Goal: Task Accomplishment & Management: Use online tool/utility

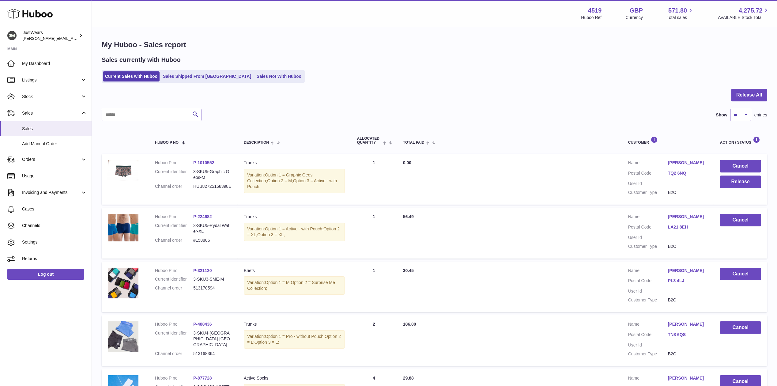
click at [255, 73] on link "Sales Not With Huboo" at bounding box center [279, 76] width 49 height 10
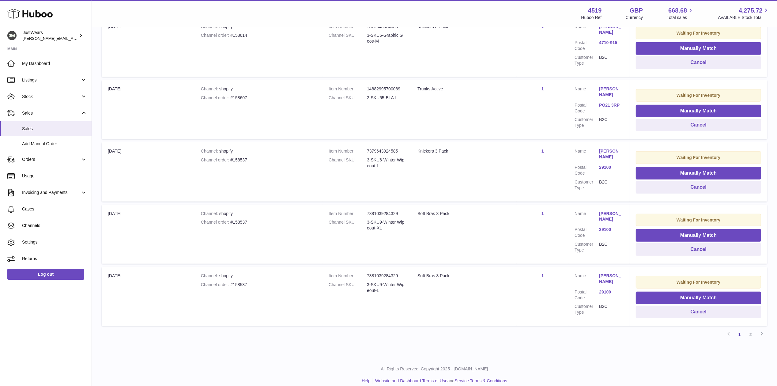
scroll to position [462, 0]
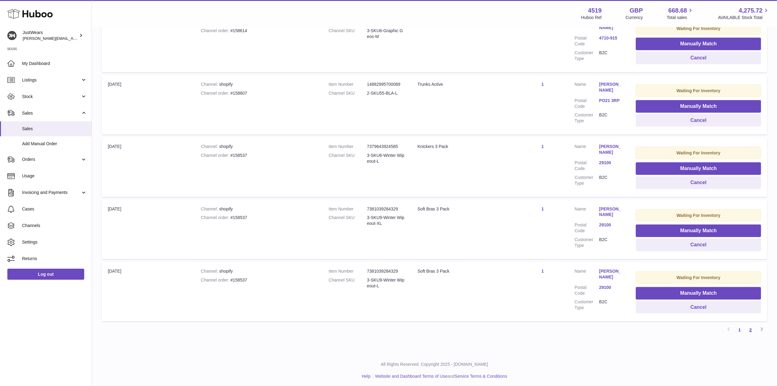
click at [749, 329] on link "2" at bounding box center [750, 329] width 11 height 11
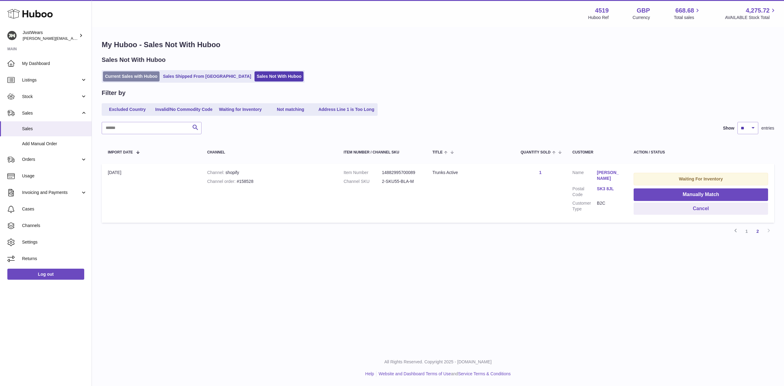
click at [121, 75] on link "Current Sales with Huboo" at bounding box center [131, 76] width 57 height 10
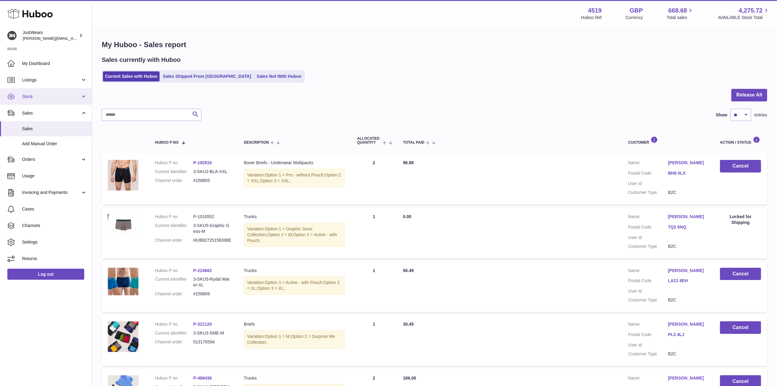
click at [86, 96] on link "Stock" at bounding box center [46, 96] width 92 height 17
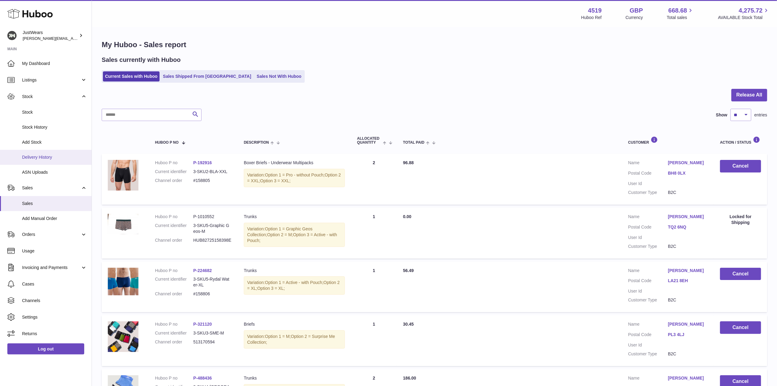
click at [43, 156] on span "Delivery History" at bounding box center [54, 157] width 65 height 6
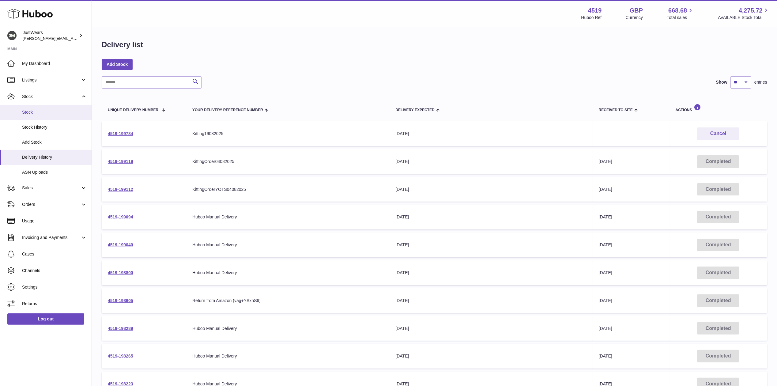
click at [48, 112] on span "Stock" at bounding box center [54, 112] width 65 height 6
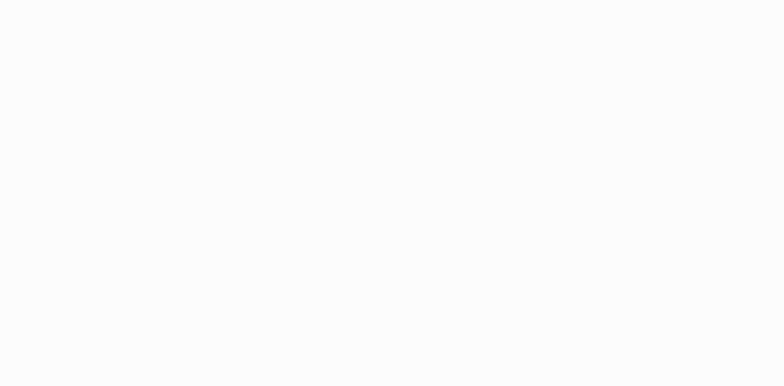
click at [81, 190] on div at bounding box center [392, 193] width 784 height 386
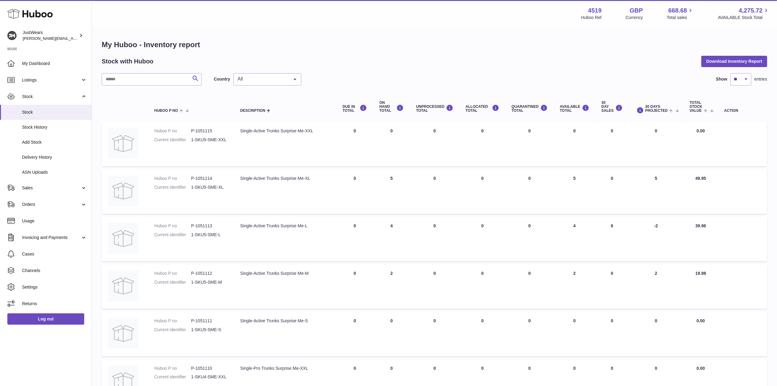
click at [81, 190] on link "Sales" at bounding box center [46, 188] width 92 height 17
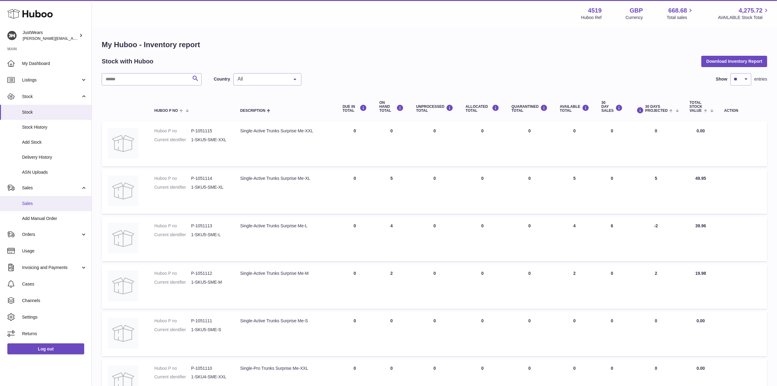
click at [58, 209] on link "Sales" at bounding box center [46, 203] width 92 height 15
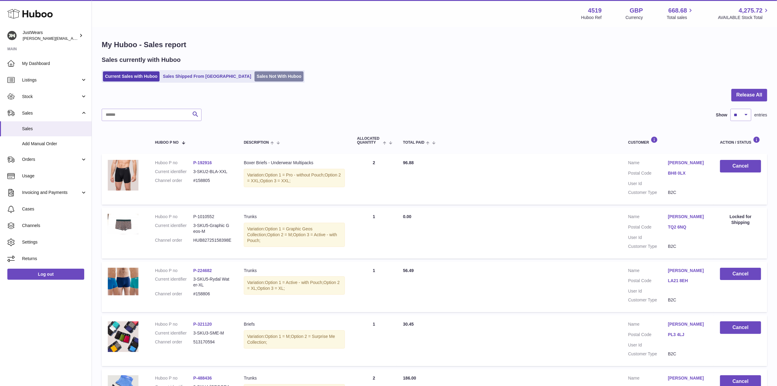
click at [255, 79] on link "Sales Not With Huboo" at bounding box center [279, 76] width 49 height 10
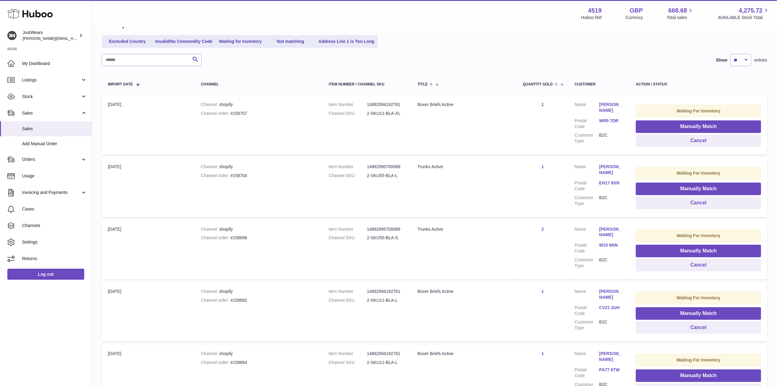
scroll to position [53, 0]
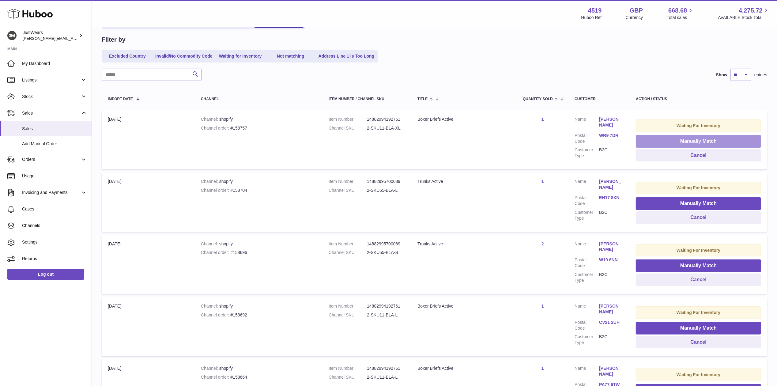
click at [677, 139] on button "Manually Match" at bounding box center [698, 141] width 125 height 13
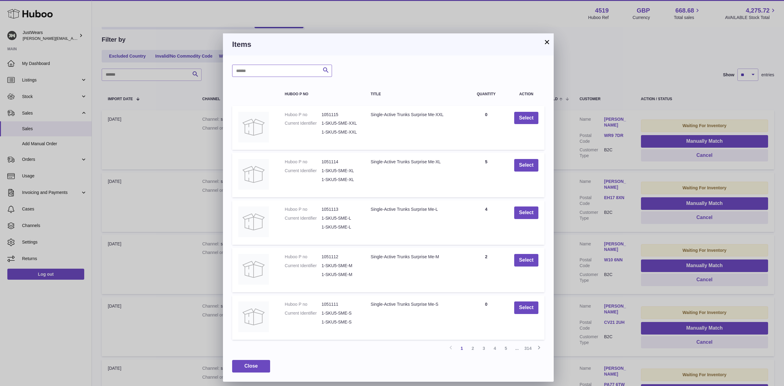
click at [260, 65] on input "text" at bounding box center [282, 71] width 100 height 12
type input "**********"
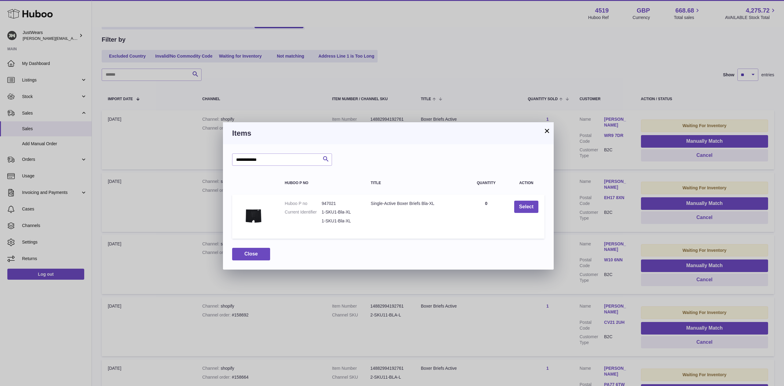
click at [549, 130] on button "×" at bounding box center [547, 130] width 7 height 7
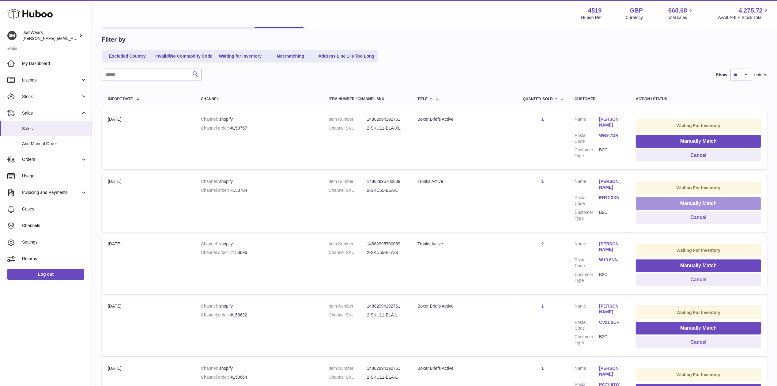
click at [645, 209] on button "Manually Match" at bounding box center [698, 203] width 125 height 13
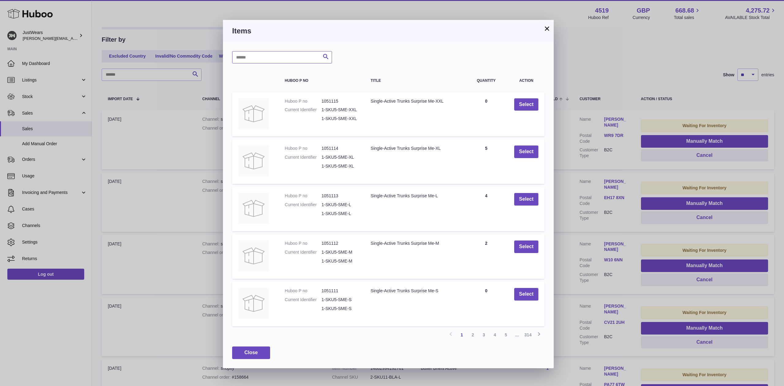
click at [277, 57] on input "text" at bounding box center [282, 57] width 100 height 12
type input "**********"
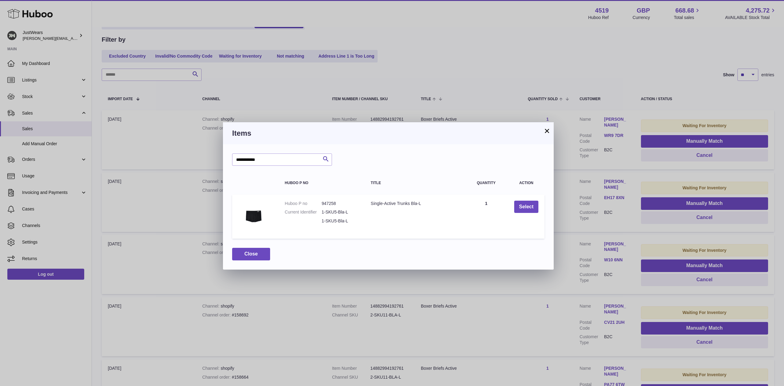
click at [547, 130] on button "×" at bounding box center [547, 130] width 7 height 7
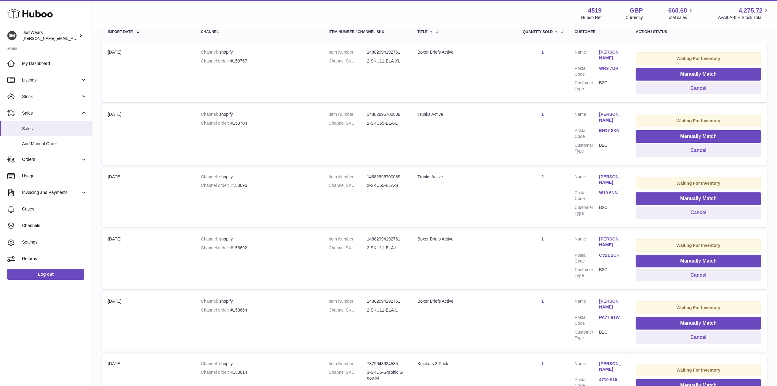
scroll to position [135, 0]
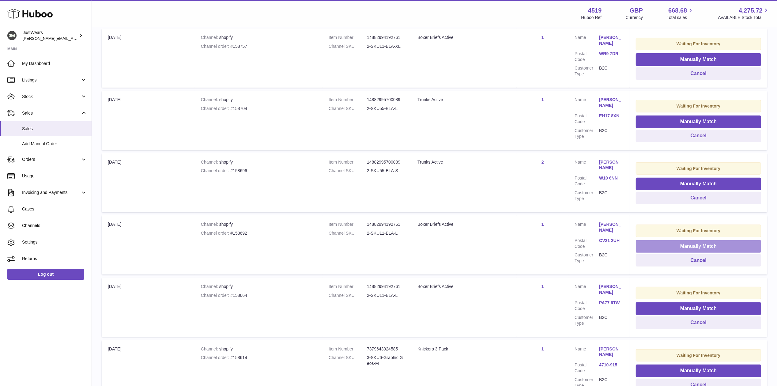
click at [657, 249] on button "Manually Match" at bounding box center [698, 246] width 125 height 13
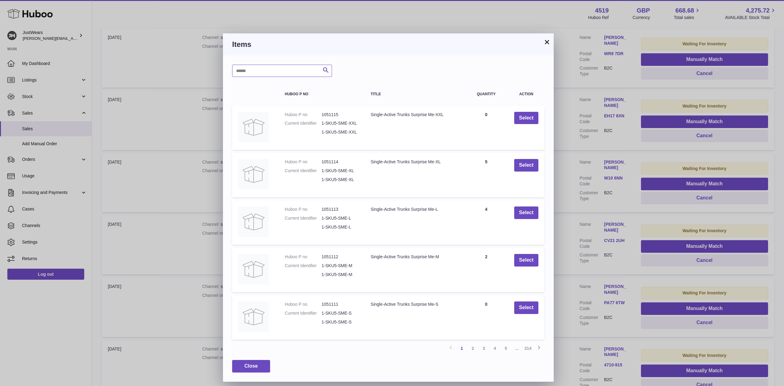
click at [261, 70] on input "text" at bounding box center [282, 71] width 100 height 12
type input "**********"
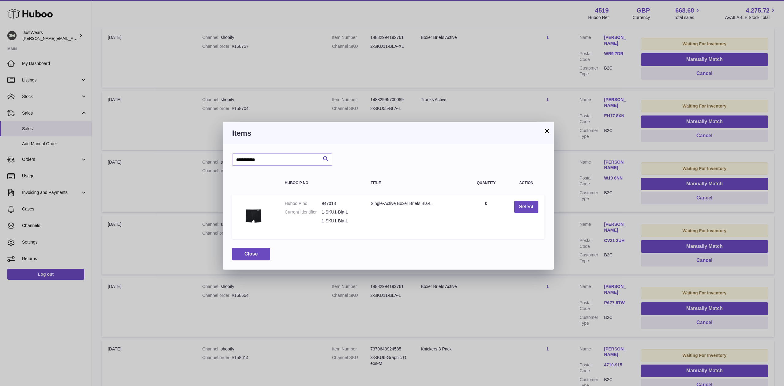
click at [548, 131] on button "×" at bounding box center [547, 130] width 7 height 7
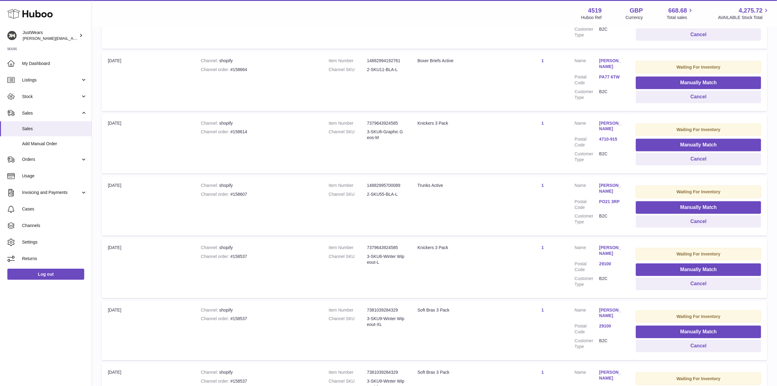
scroll to position [462, 0]
